Goal: Transaction & Acquisition: Purchase product/service

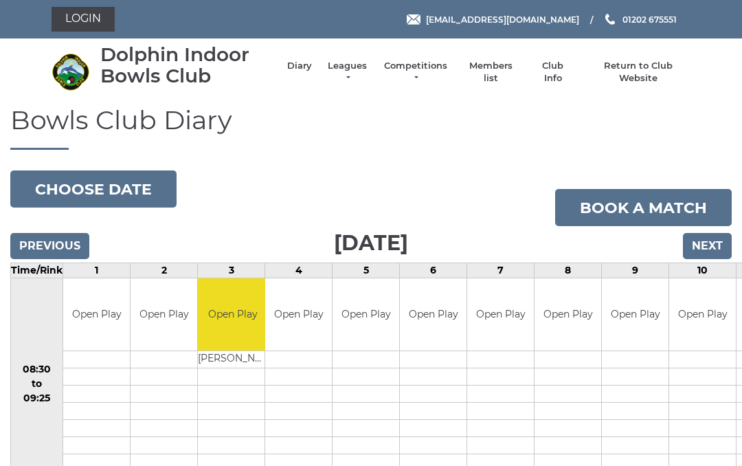
click at [93, 12] on link "Login" at bounding box center [83, 19] width 63 height 25
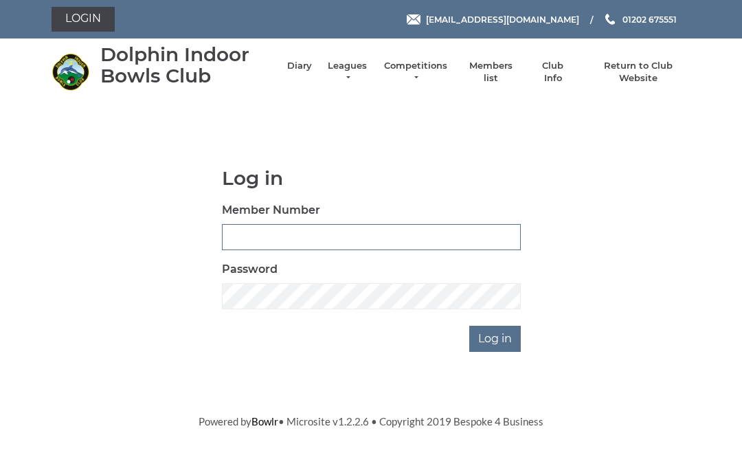
click at [249, 234] on input "Member Number" at bounding box center [371, 237] width 299 height 26
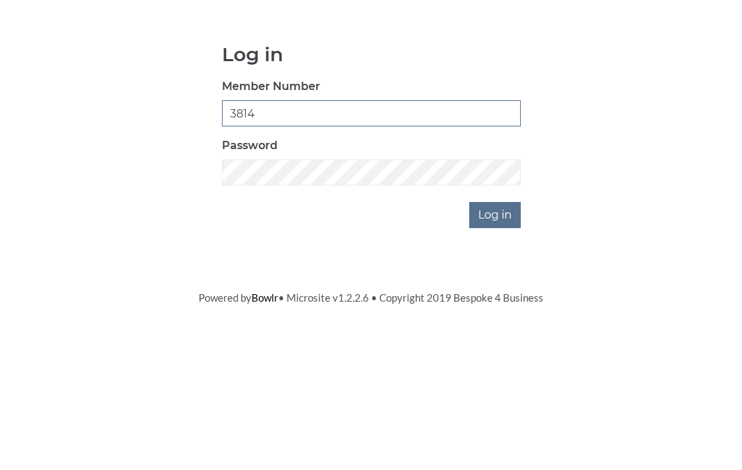
type input "3814"
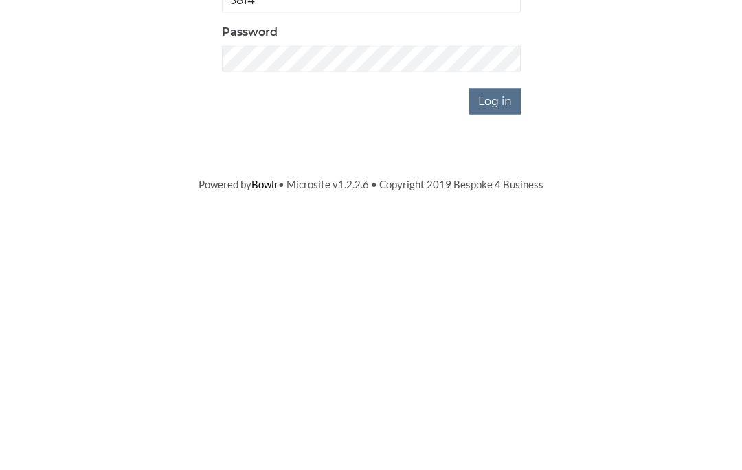
click at [498, 326] on input "Log in" at bounding box center [495, 339] width 52 height 26
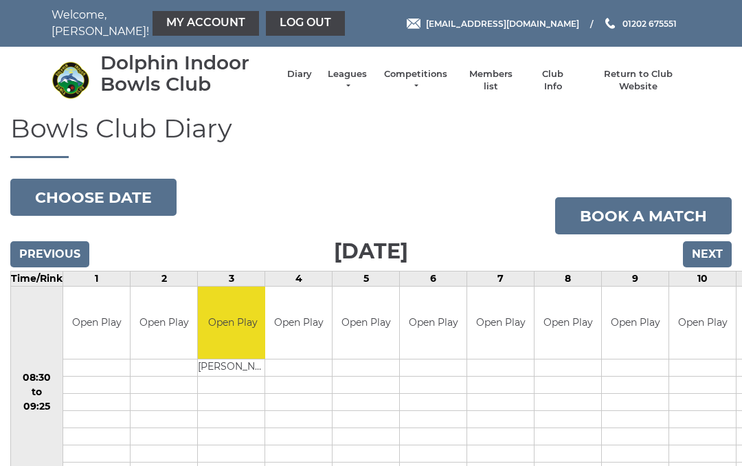
click at [170, 19] on link "My Account" at bounding box center [205, 23] width 106 height 25
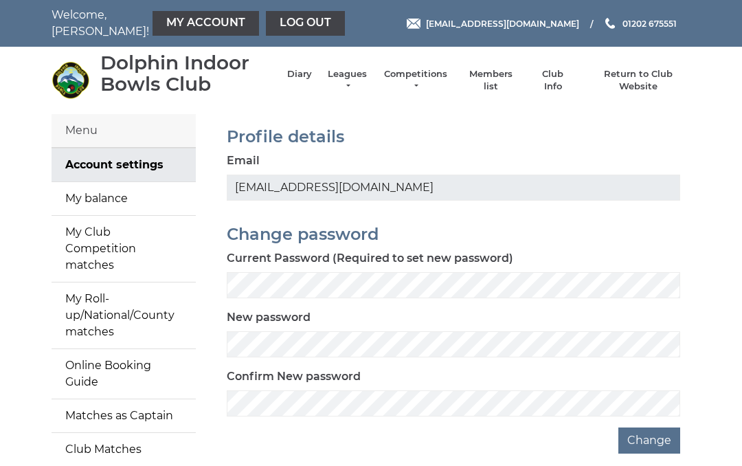
click at [112, 197] on link "My balance" at bounding box center [124, 198] width 144 height 33
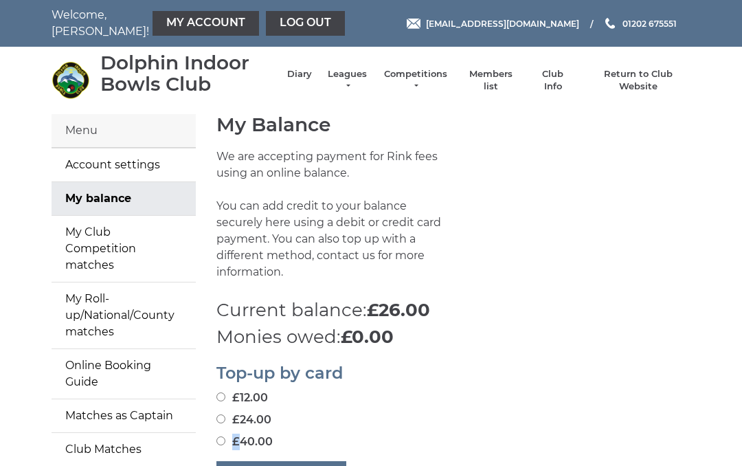
click at [488, 433] on div "£40.00" at bounding box center [453, 441] width 474 height 16
click at [221, 436] on input "£40.00" at bounding box center [220, 440] width 9 height 9
radio input "true"
click at [291, 461] on button "Pay securely by card" at bounding box center [281, 474] width 130 height 26
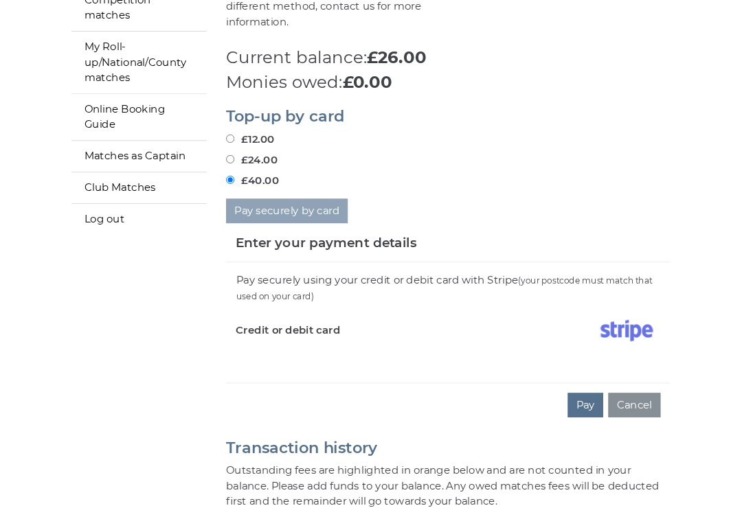
scroll to position [252, 0]
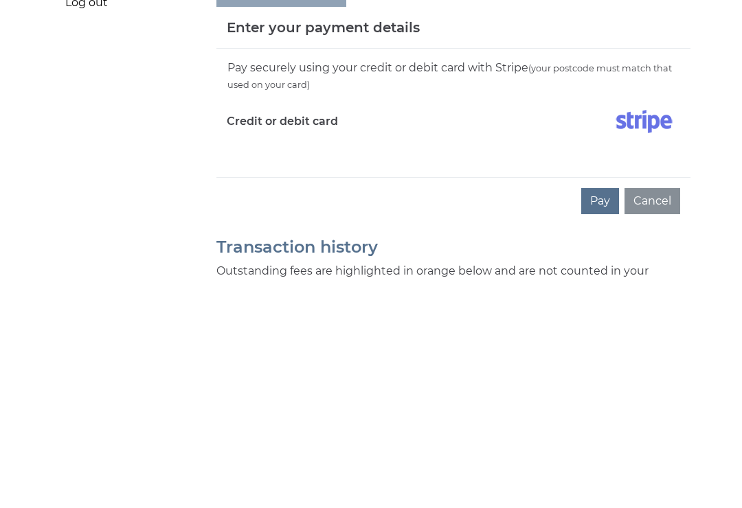
click at [598, 416] on button "Pay" at bounding box center [600, 429] width 38 height 26
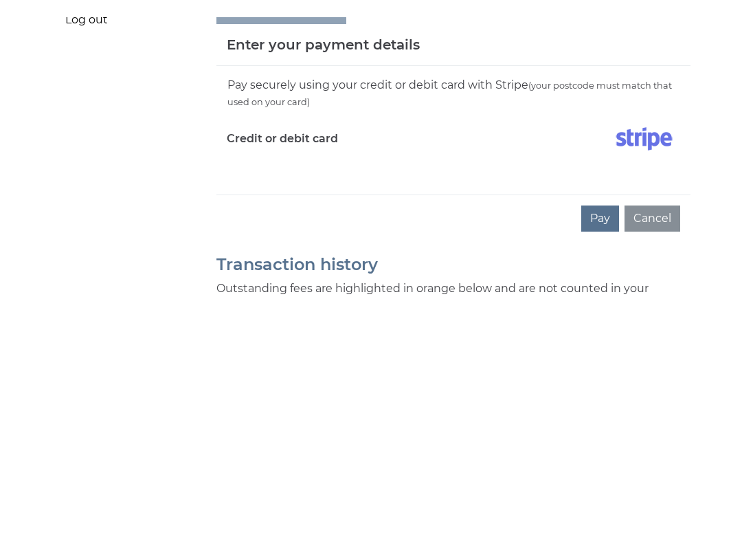
scroll to position [481, 0]
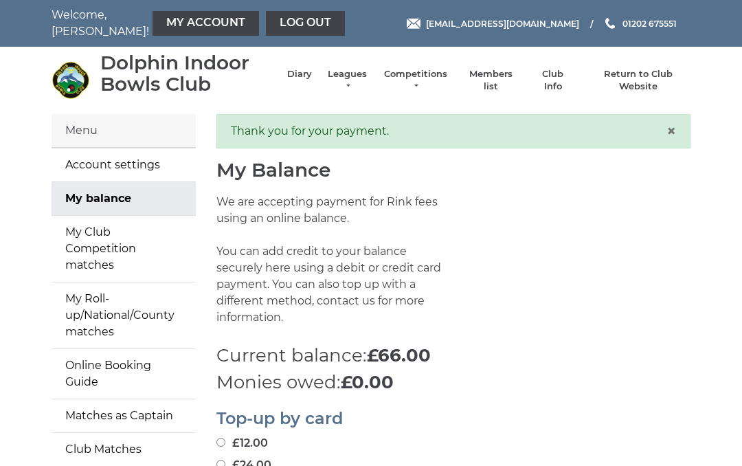
click at [266, 19] on link "Log out" at bounding box center [305, 23] width 79 height 25
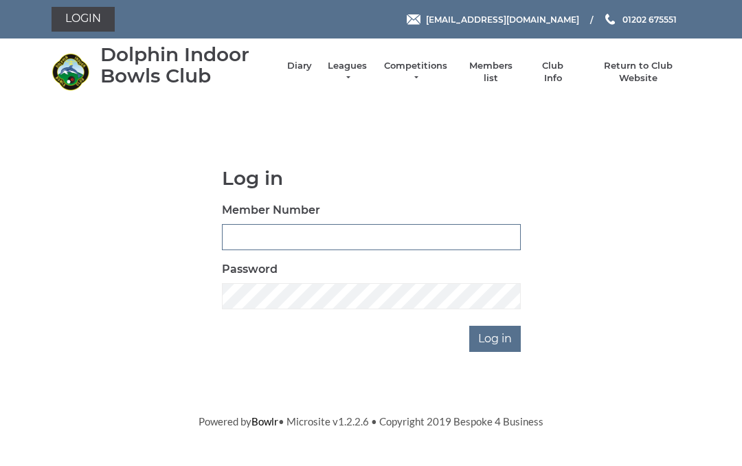
click at [241, 232] on input "Member Number" at bounding box center [371, 237] width 299 height 26
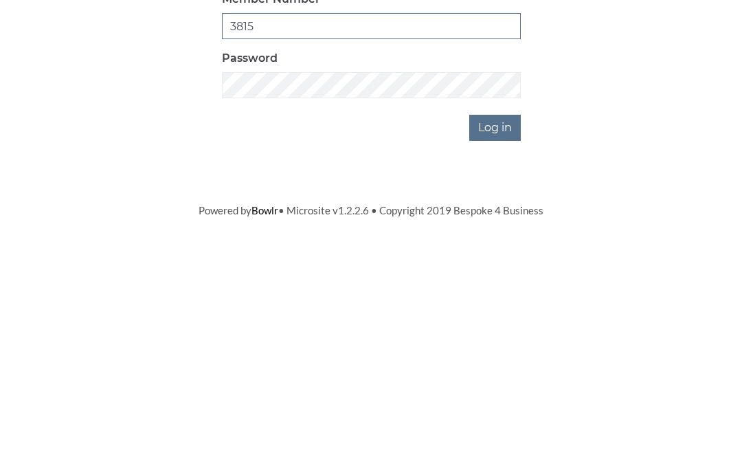
type input "3815"
click at [494, 326] on input "Log in" at bounding box center [495, 339] width 52 height 26
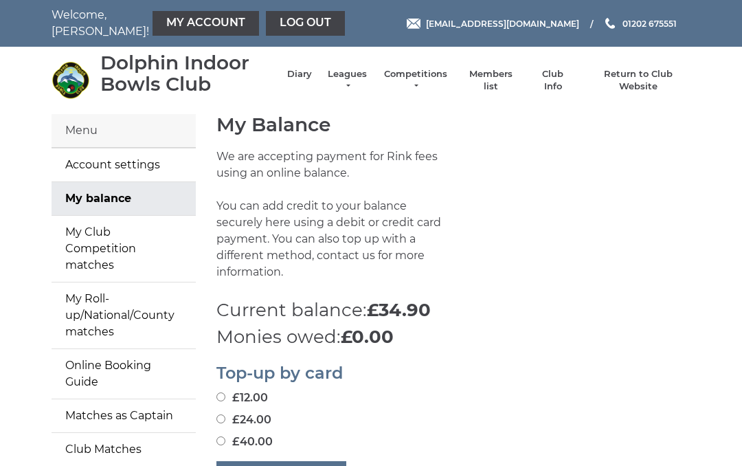
click at [223, 414] on input "£24.00" at bounding box center [220, 418] width 9 height 9
radio input "true"
click at [292, 461] on button "Pay securely by card" at bounding box center [281, 474] width 130 height 26
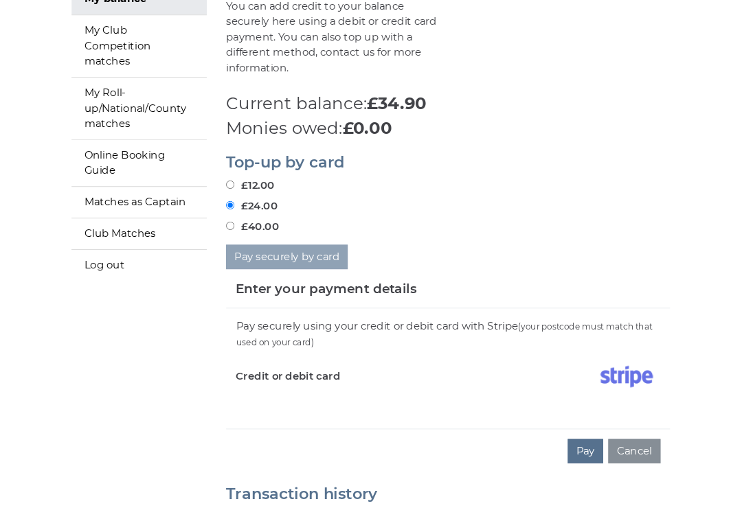
scroll to position [234, 0]
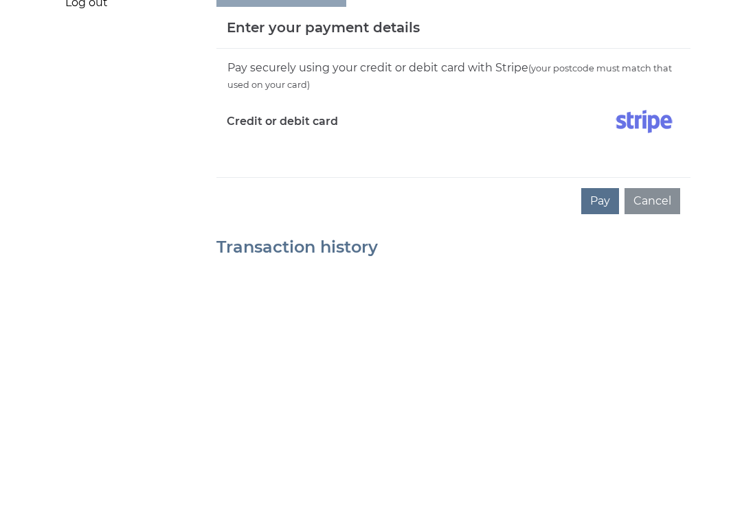
click at [601, 434] on button "Pay" at bounding box center [600, 447] width 38 height 26
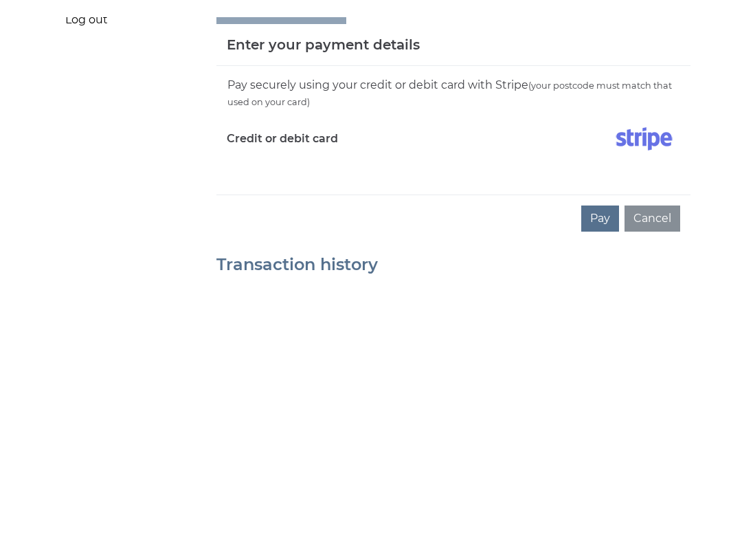
scroll to position [481, 0]
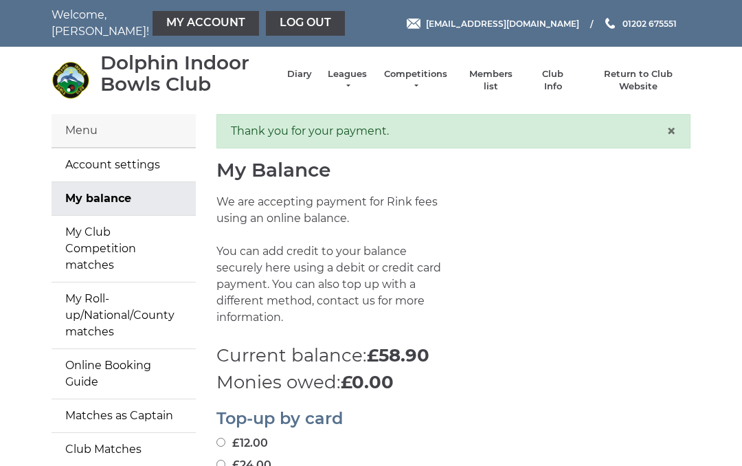
click at [266, 15] on link "Log out" at bounding box center [305, 23] width 79 height 25
